Goal: Transaction & Acquisition: Purchase product/service

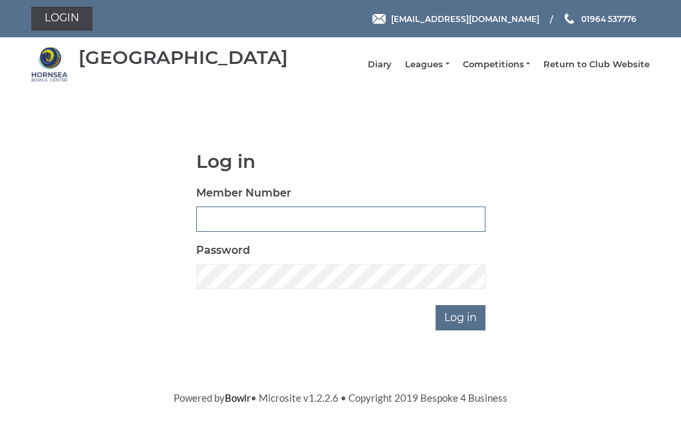
click at [311, 224] on input "Member Number" at bounding box center [340, 218] width 289 height 25
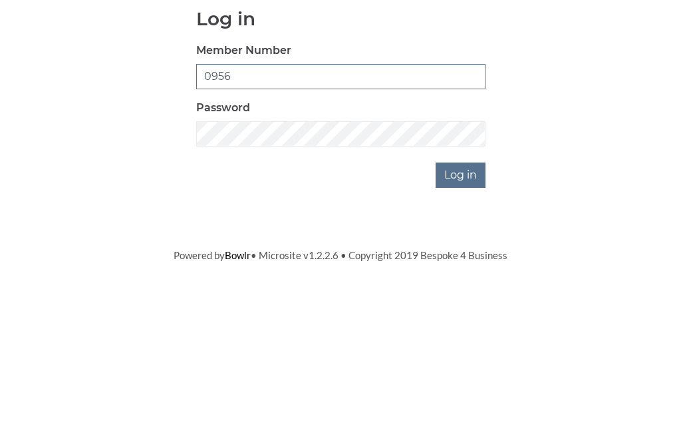
type input "0956"
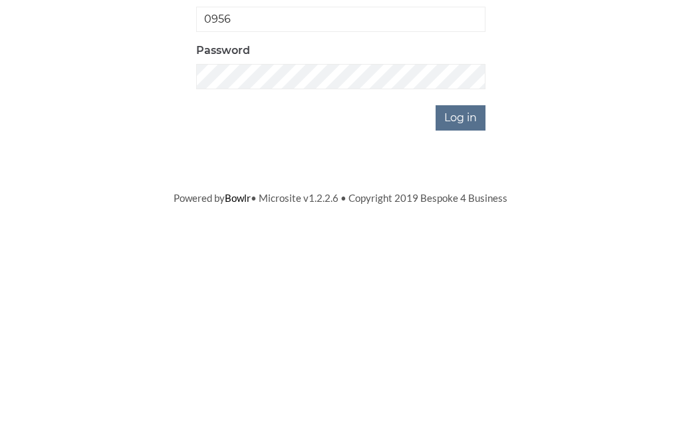
click at [472, 305] on input "Log in" at bounding box center [461, 317] width 50 height 25
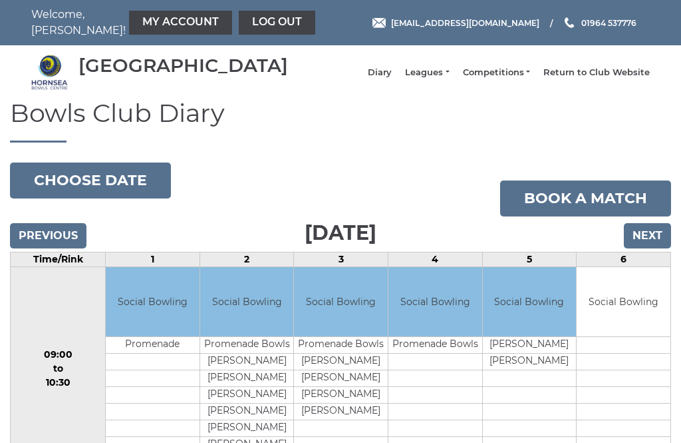
click at [154, 13] on link "My Account" at bounding box center [180, 23] width 103 height 24
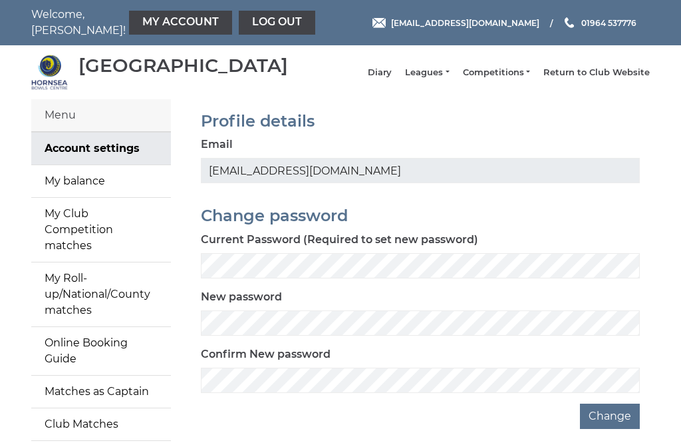
click at [94, 194] on link "My balance" at bounding box center [101, 181] width 140 height 32
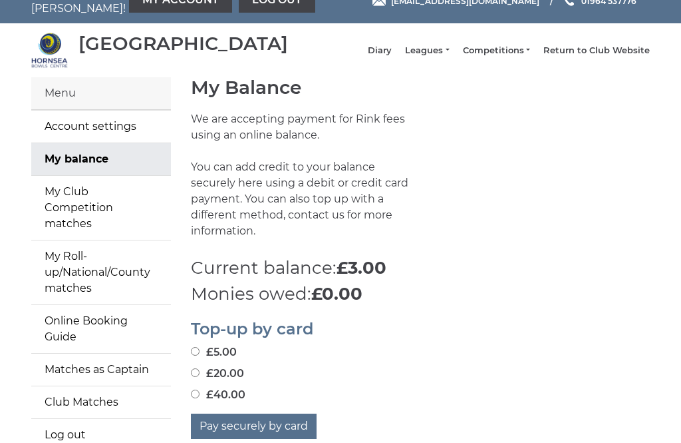
scroll to position [22, 0]
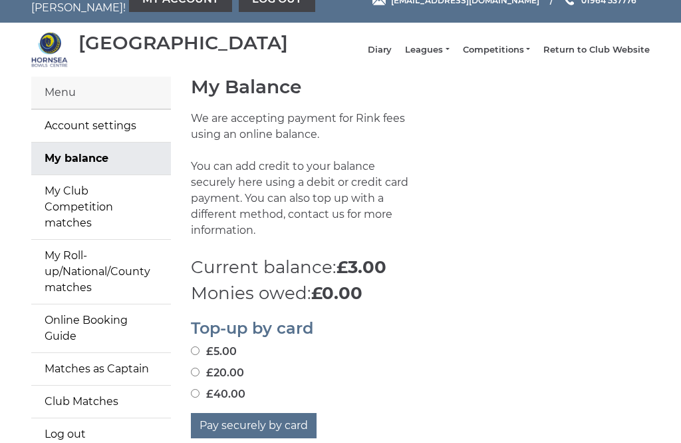
click at [200, 368] on input "£20.00" at bounding box center [195, 372] width 9 height 9
radio input "true"
click at [271, 422] on button "Pay securely by card" at bounding box center [254, 425] width 126 height 25
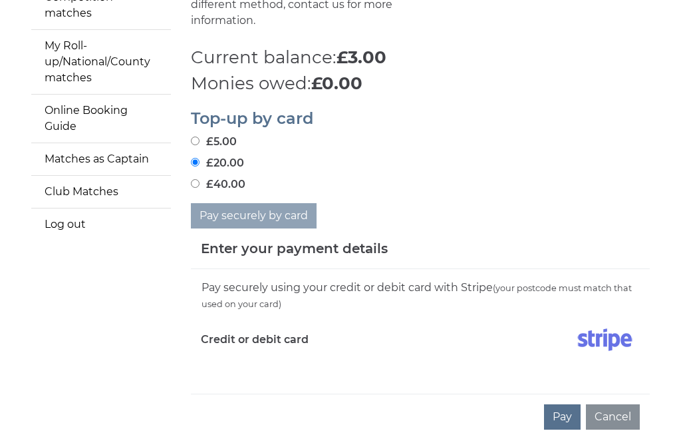
scroll to position [254, 0]
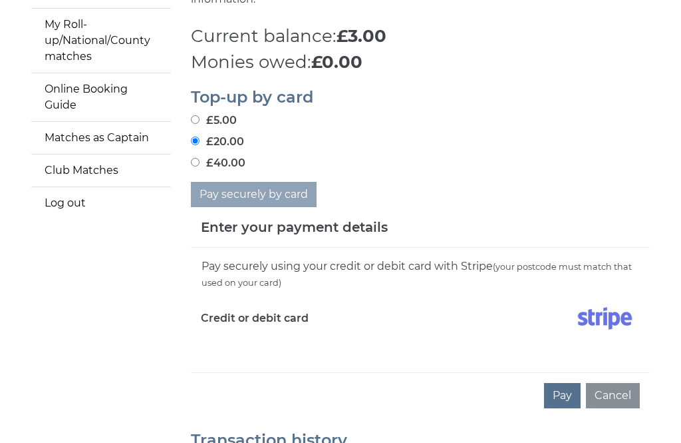
click at [563, 384] on button "Pay" at bounding box center [562, 395] width 37 height 25
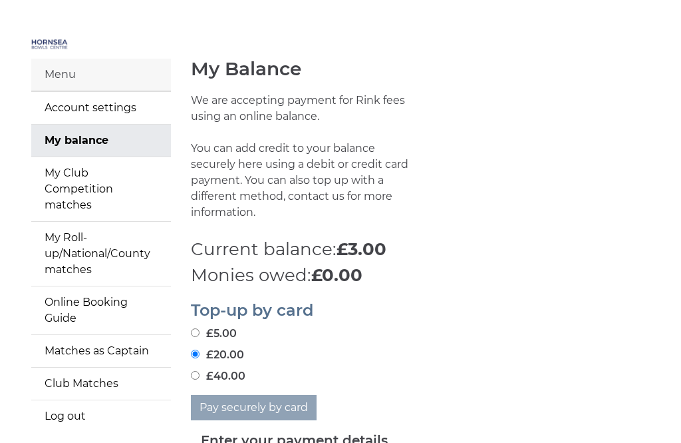
scroll to position [0, 0]
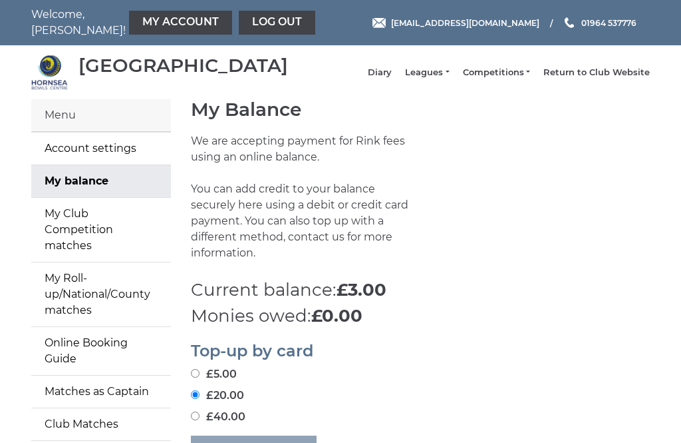
click at [104, 228] on link "My Club Competition matches" at bounding box center [101, 230] width 140 height 64
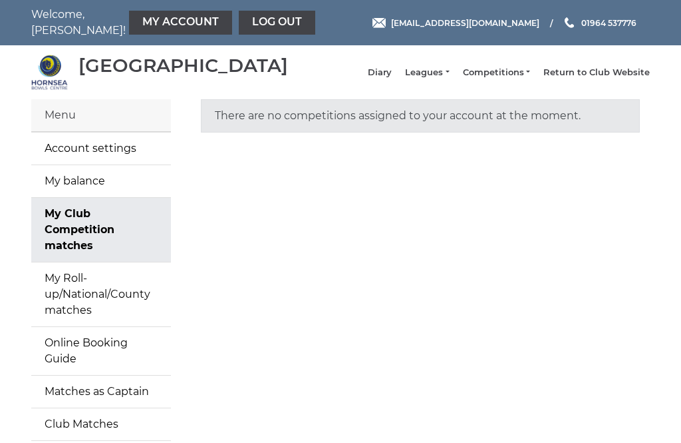
click at [88, 190] on link "My balance" at bounding box center [101, 181] width 140 height 32
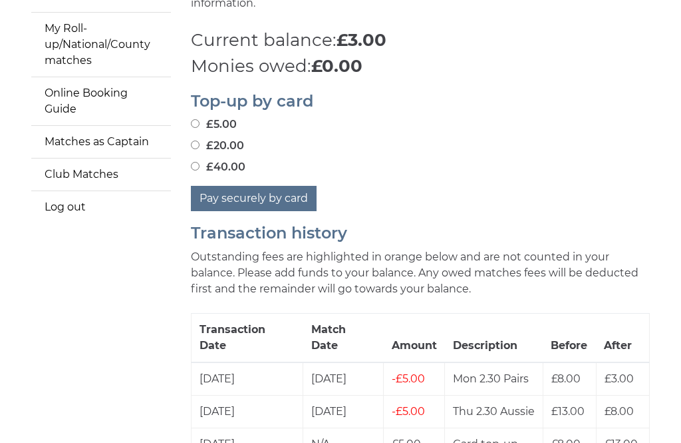
scroll to position [211, 0]
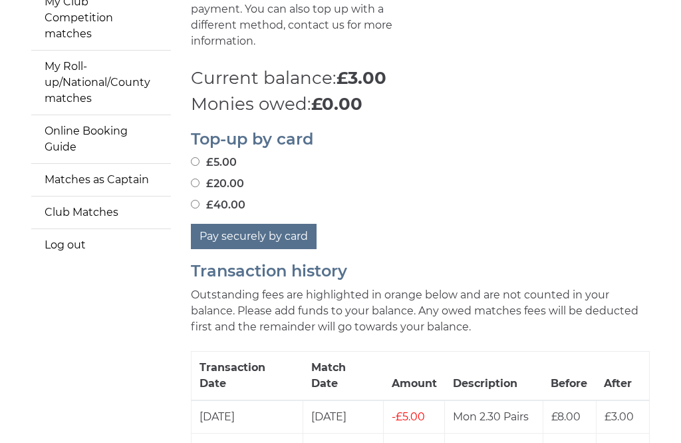
click at [192, 179] on input "£20.00" at bounding box center [195, 183] width 9 height 9
radio input "true"
click at [266, 226] on button "Pay securely by card" at bounding box center [254, 236] width 126 height 25
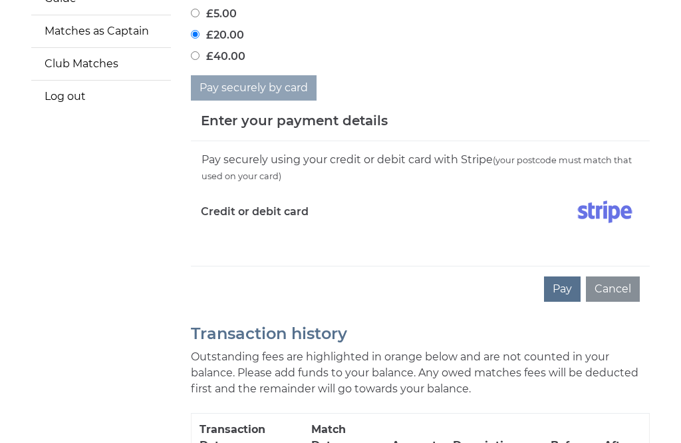
scroll to position [360, 0]
click at [353, 118] on h5 "Enter your payment details" at bounding box center [294, 120] width 187 height 20
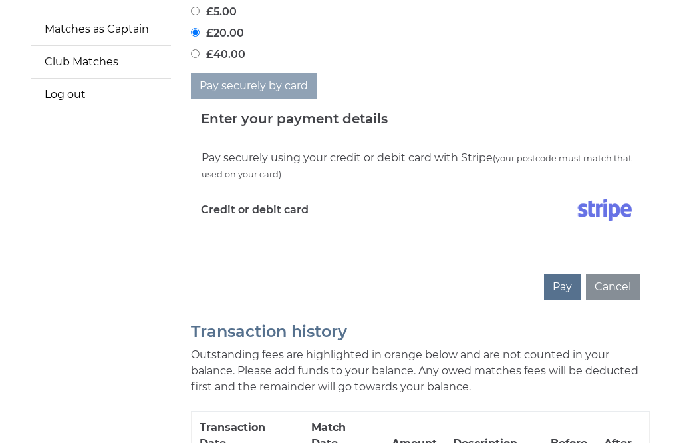
scroll to position [357, 0]
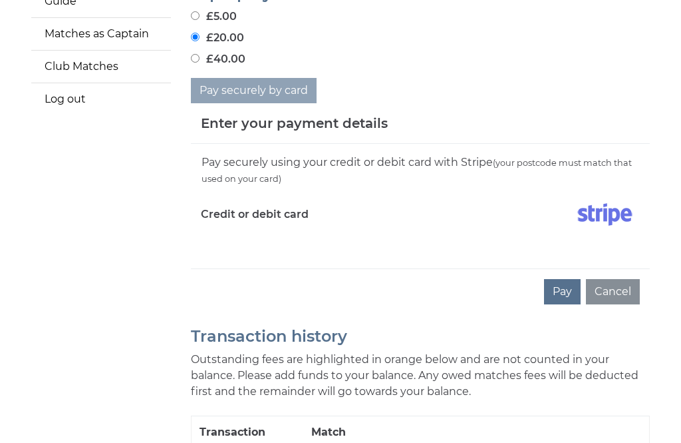
click at [331, 113] on h5 "Enter your payment details" at bounding box center [294, 123] width 187 height 20
click at [329, 114] on h5 "Enter your payment details" at bounding box center [294, 123] width 187 height 20
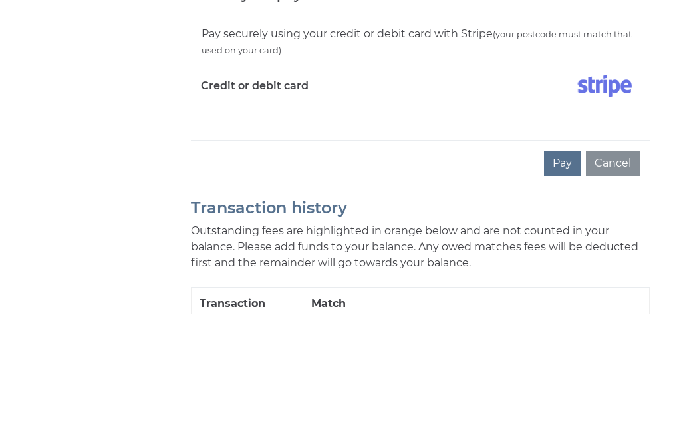
click at [564, 279] on button "Pay" at bounding box center [562, 291] width 37 height 25
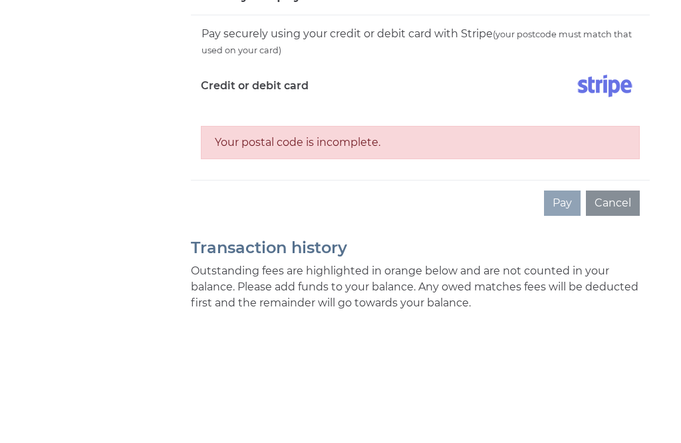
scroll to position [486, 0]
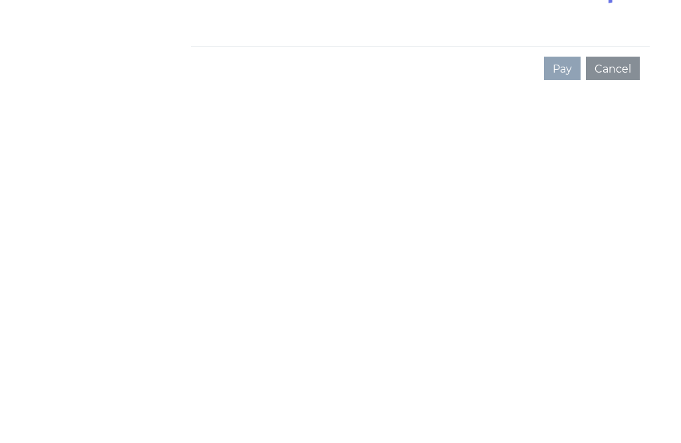
scroll to position [208, 0]
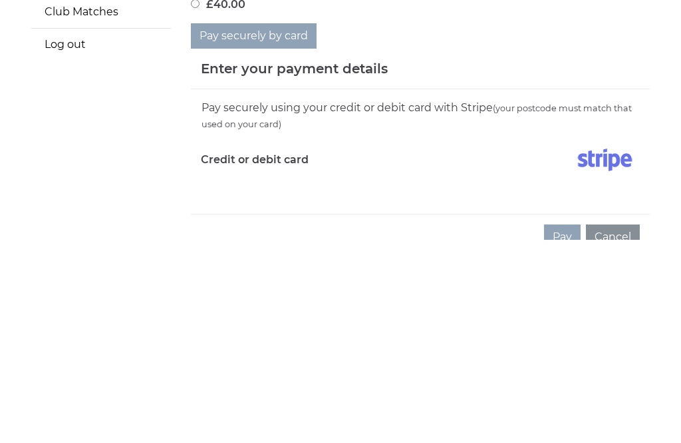
click at [651, 252] on div "Enter your payment details Pay securely using your credit or debit card with St…" at bounding box center [420, 357] width 479 height 211
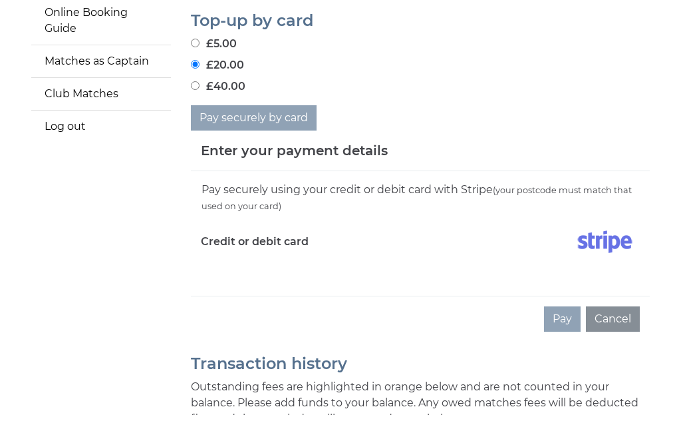
scroll to position [363, 0]
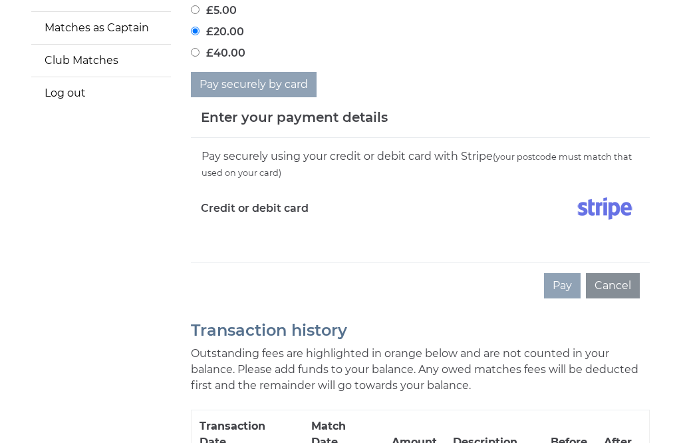
click at [574, 292] on div "Pay Cancel" at bounding box center [420, 285] width 459 height 46
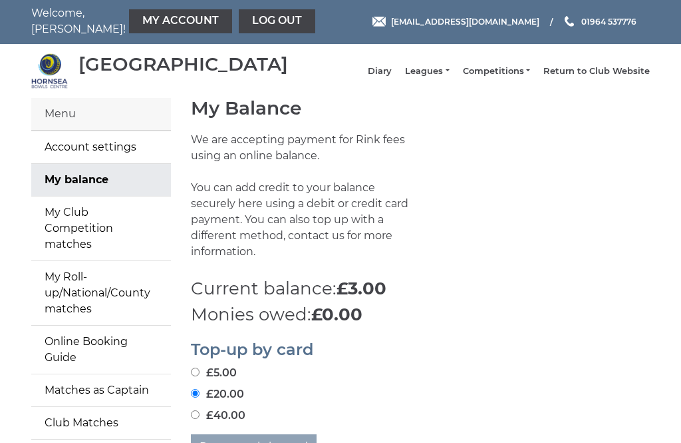
scroll to position [0, 0]
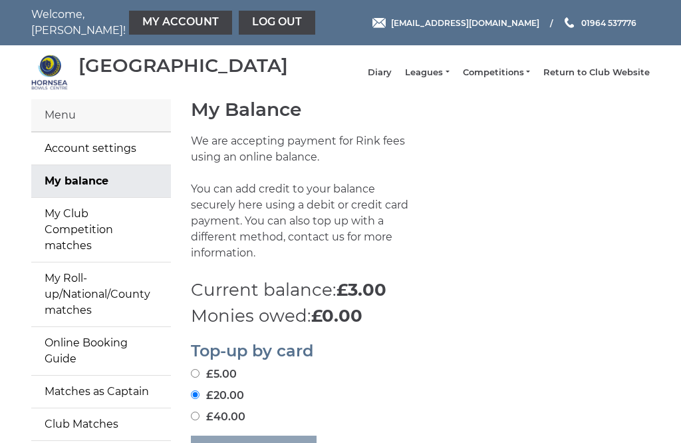
click at [105, 160] on link "Account settings" at bounding box center [101, 148] width 140 height 32
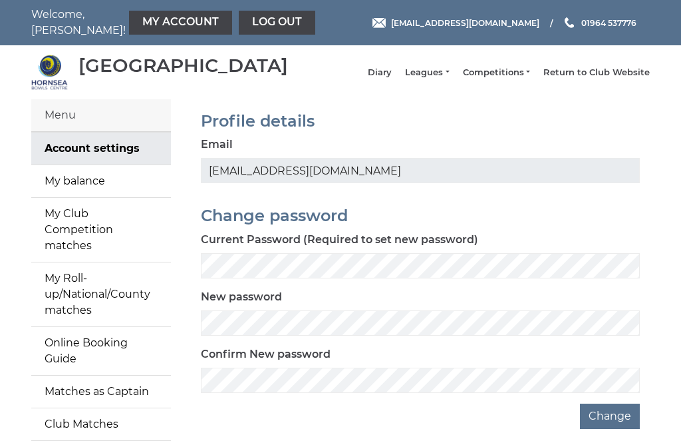
click at [98, 191] on link "My balance" at bounding box center [101, 181] width 140 height 32
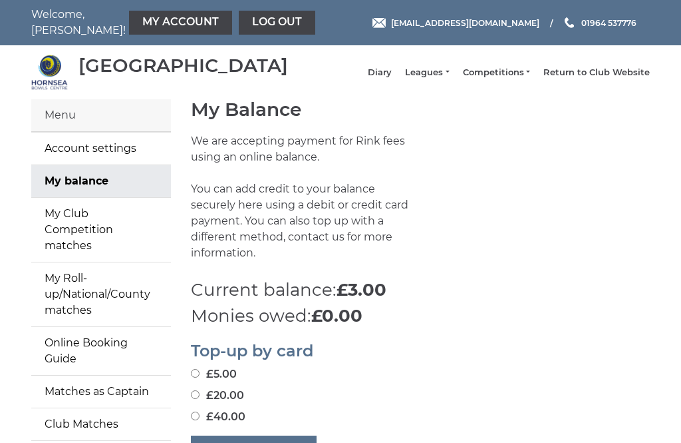
click at [198, 371] on input "£5.00" at bounding box center [195, 373] width 9 height 9
radio input "true"
click at [198, 369] on input "£5.00" at bounding box center [195, 373] width 9 height 9
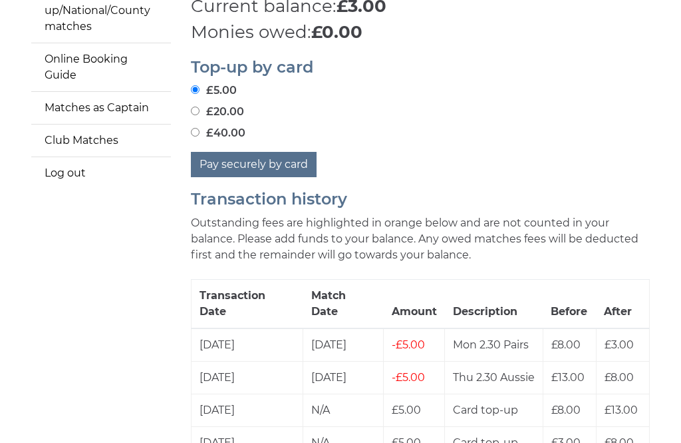
scroll to position [281, 0]
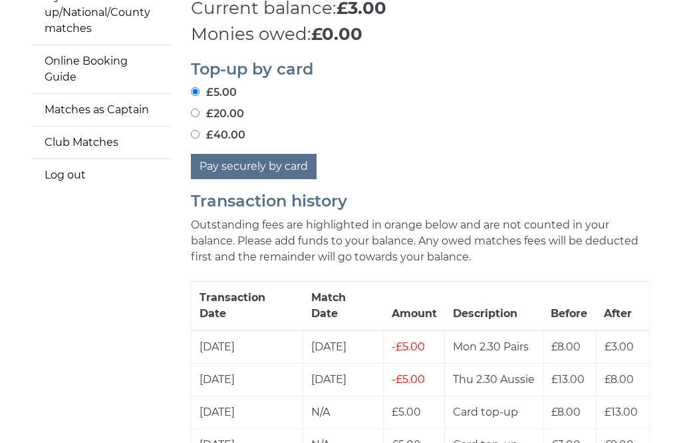
click at [273, 157] on button "Pay securely by card" at bounding box center [254, 166] width 126 height 25
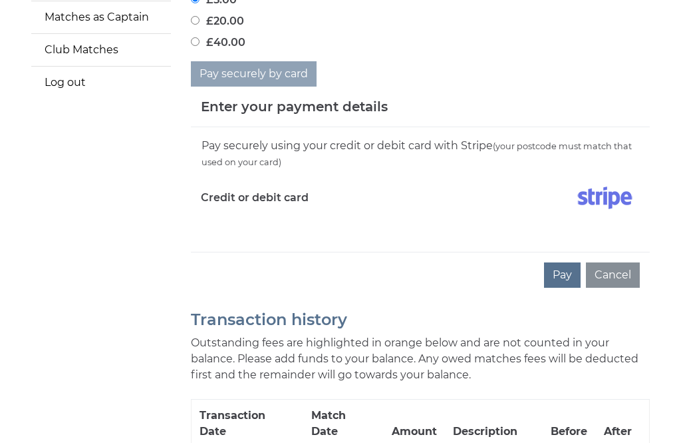
scroll to position [378, 0]
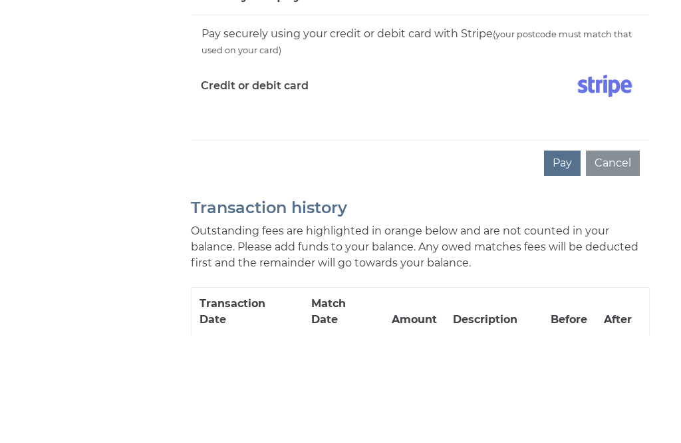
click at [568, 258] on button "Pay" at bounding box center [562, 270] width 37 height 25
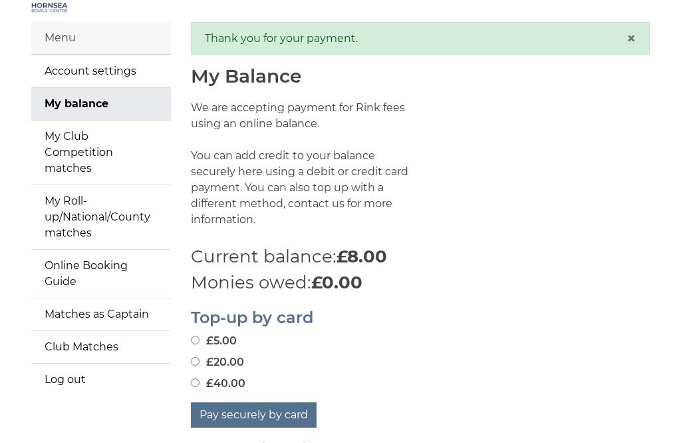
scroll to position [77, 0]
click at [200, 335] on input "£5.00" at bounding box center [195, 339] width 9 height 9
radio input "true"
click at [276, 407] on button "Pay securely by card" at bounding box center [254, 414] width 126 height 25
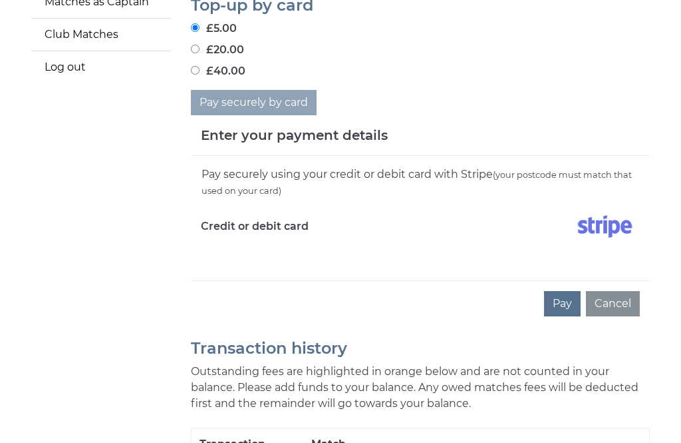
scroll to position [386, 0]
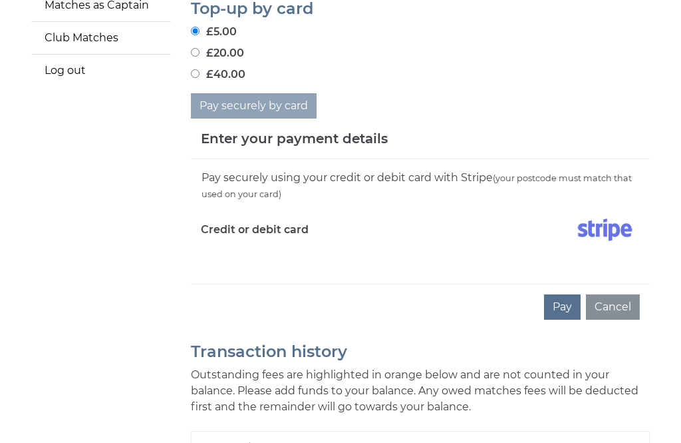
click at [606, 238] on img at bounding box center [605, 229] width 70 height 33
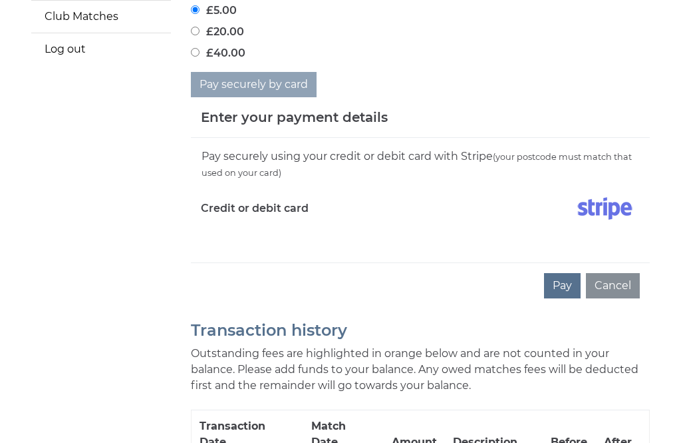
click at [572, 277] on button "Pay" at bounding box center [562, 285] width 37 height 25
